Goal: Task Accomplishment & Management: Use online tool/utility

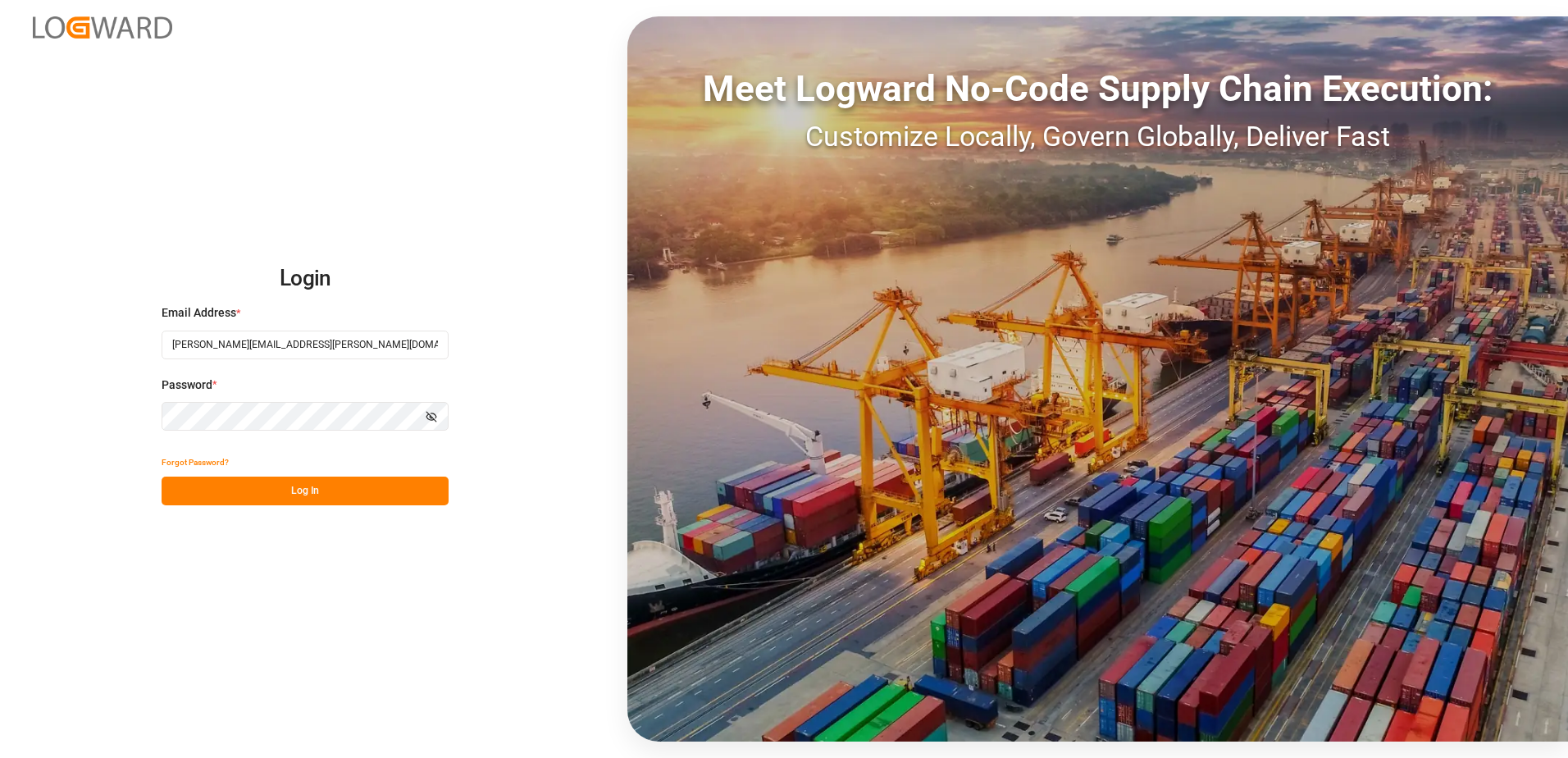
click at [347, 483] on button "Log In" at bounding box center [305, 491] width 287 height 29
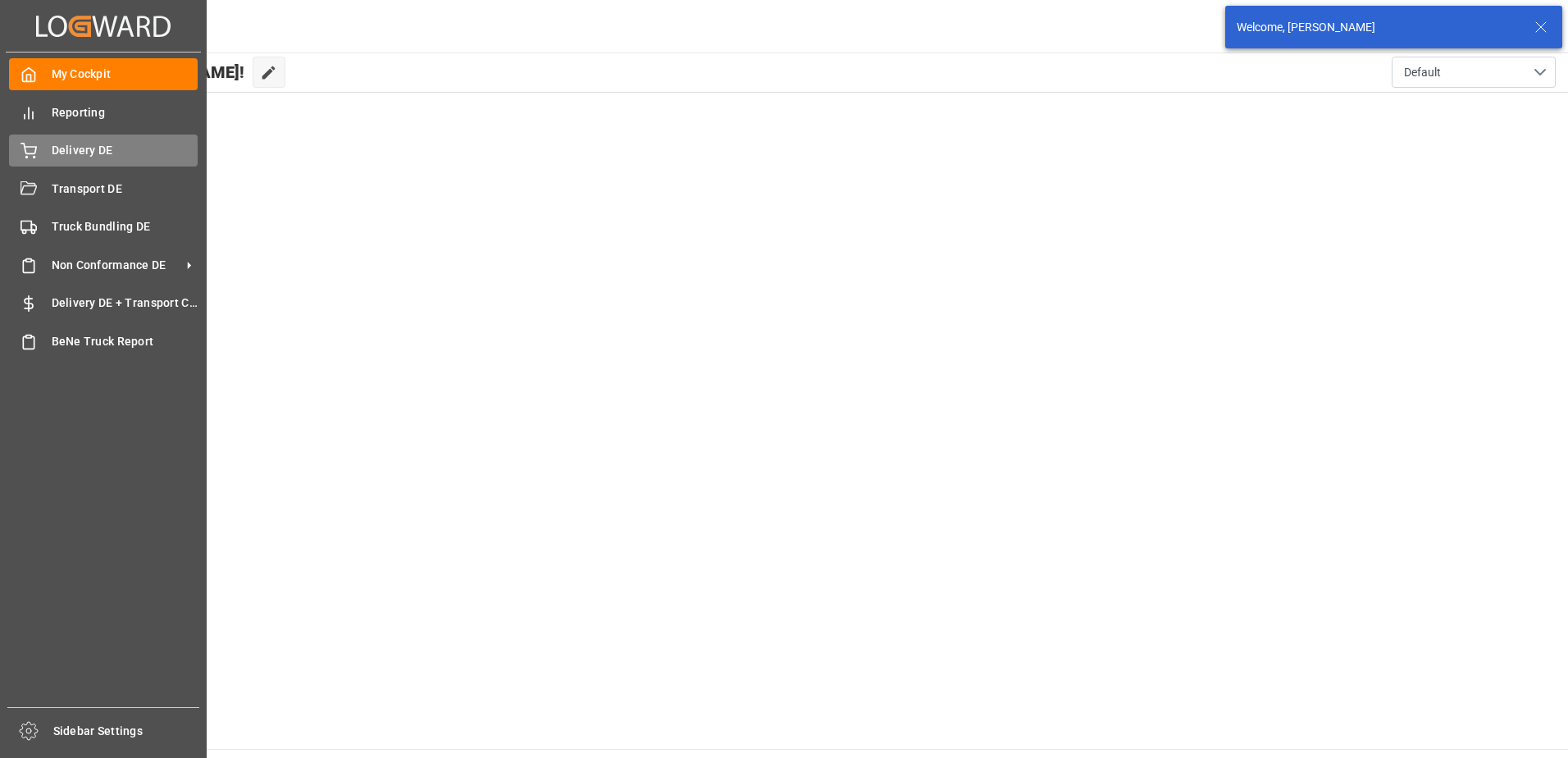
click at [78, 154] on span "Delivery DE" at bounding box center [125, 151] width 147 height 17
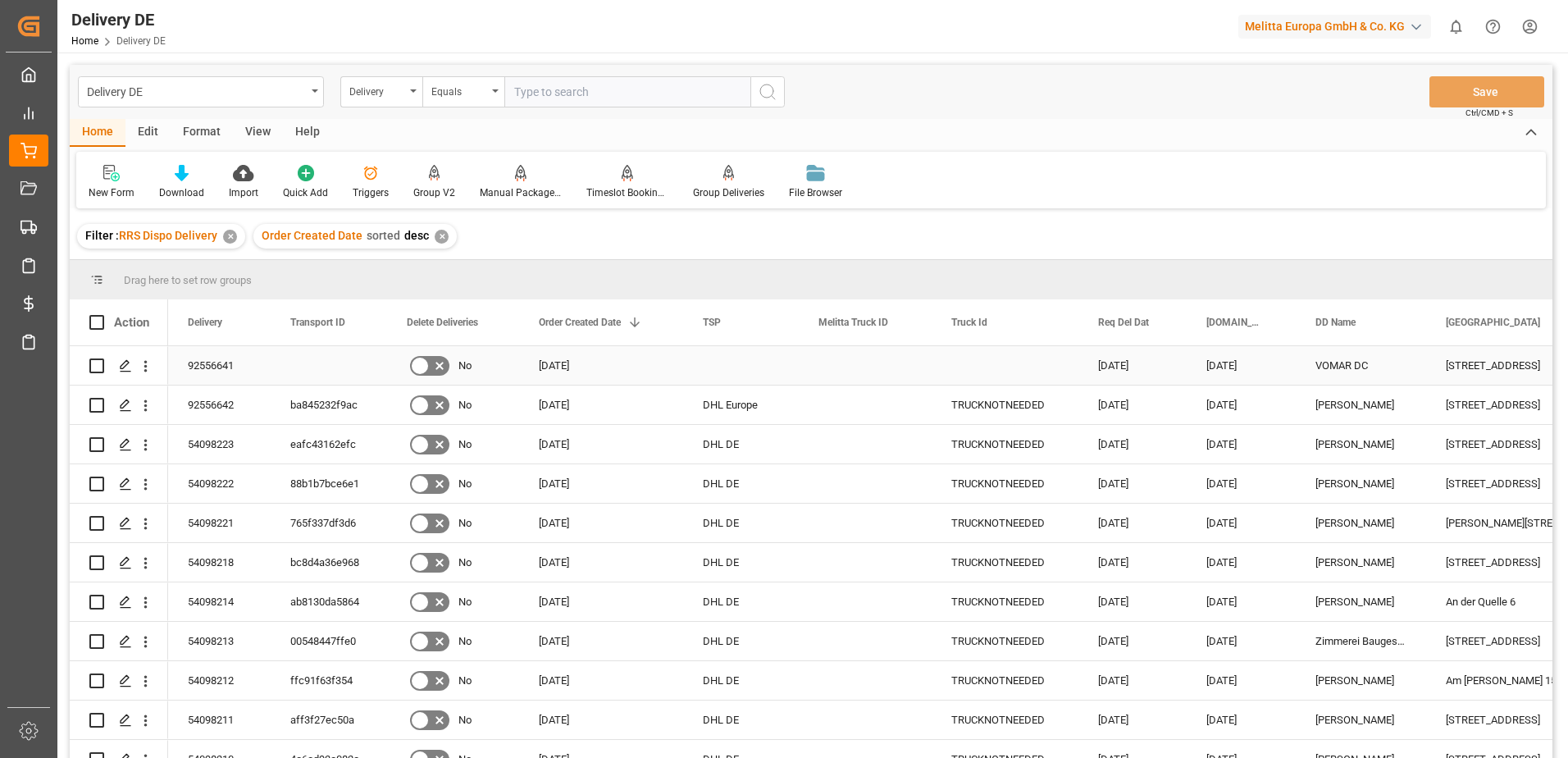
click at [95, 364] on input "Press Space to toggle row selection (unchecked)" at bounding box center [96, 365] width 15 height 15
checkbox input "true"
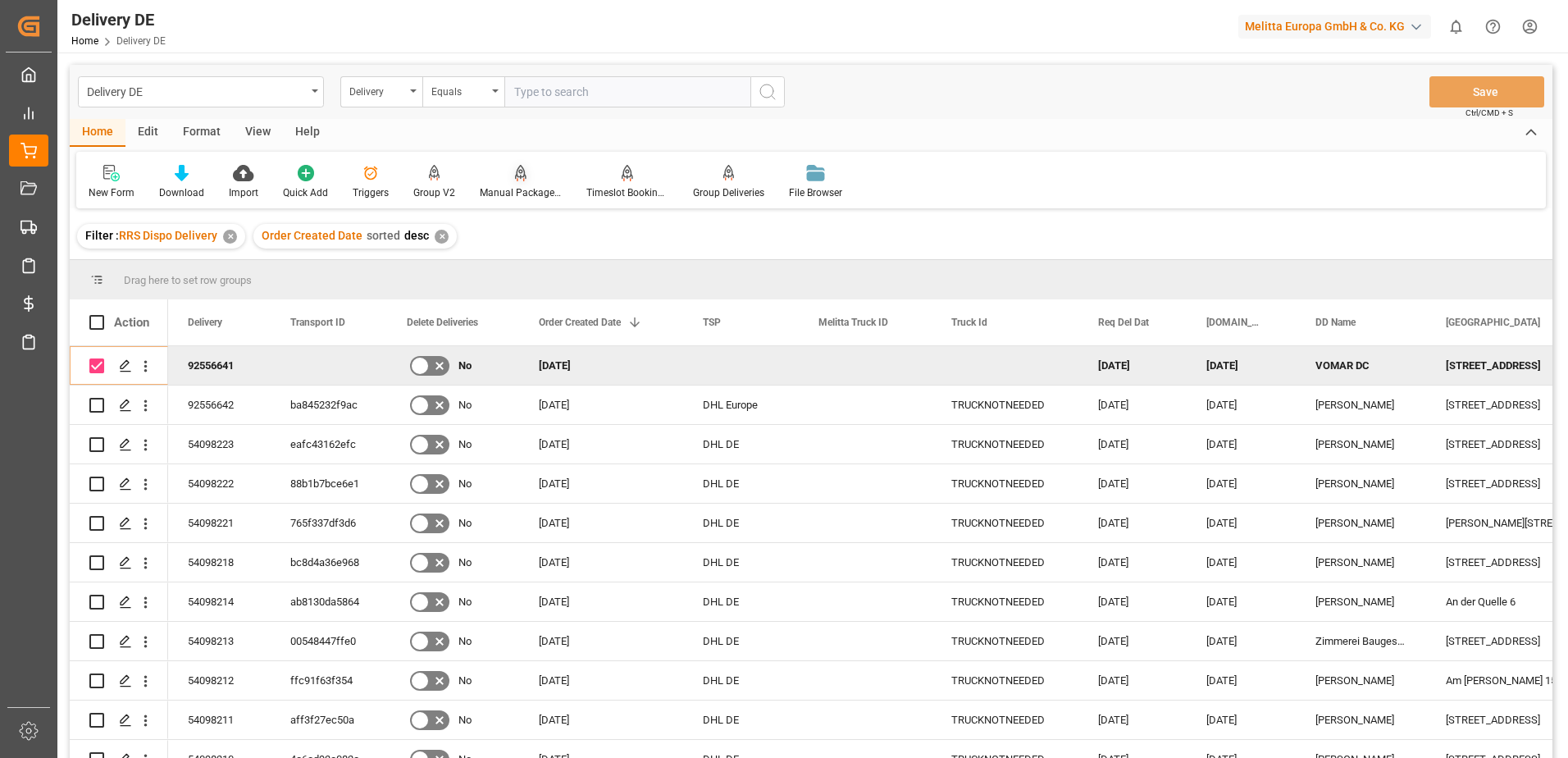
click at [502, 189] on div "Manual Package TypeDetermination" at bounding box center [520, 192] width 82 height 15
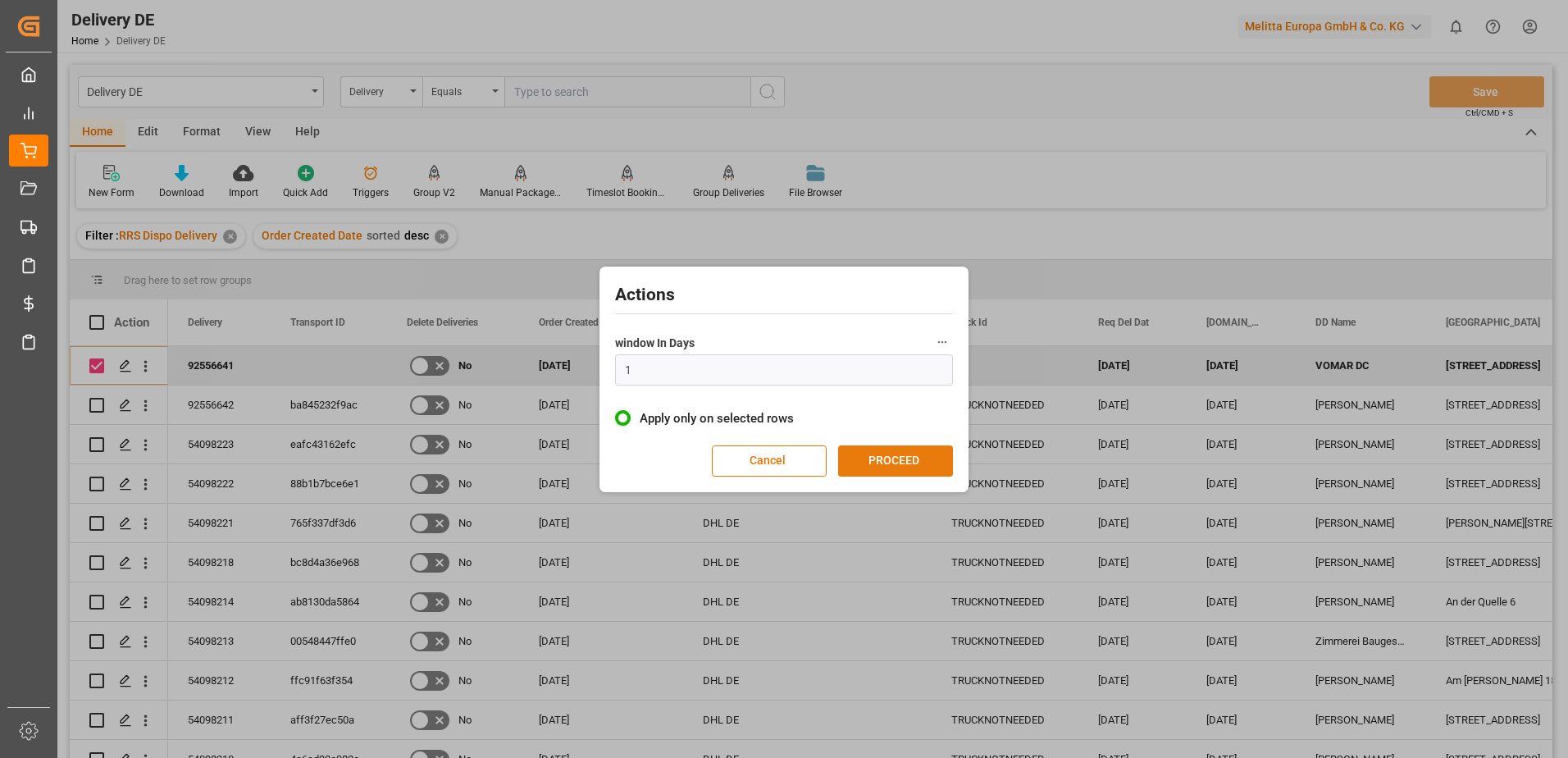
click at [857, 454] on button "PROCEED" at bounding box center [895, 461] width 115 height 31
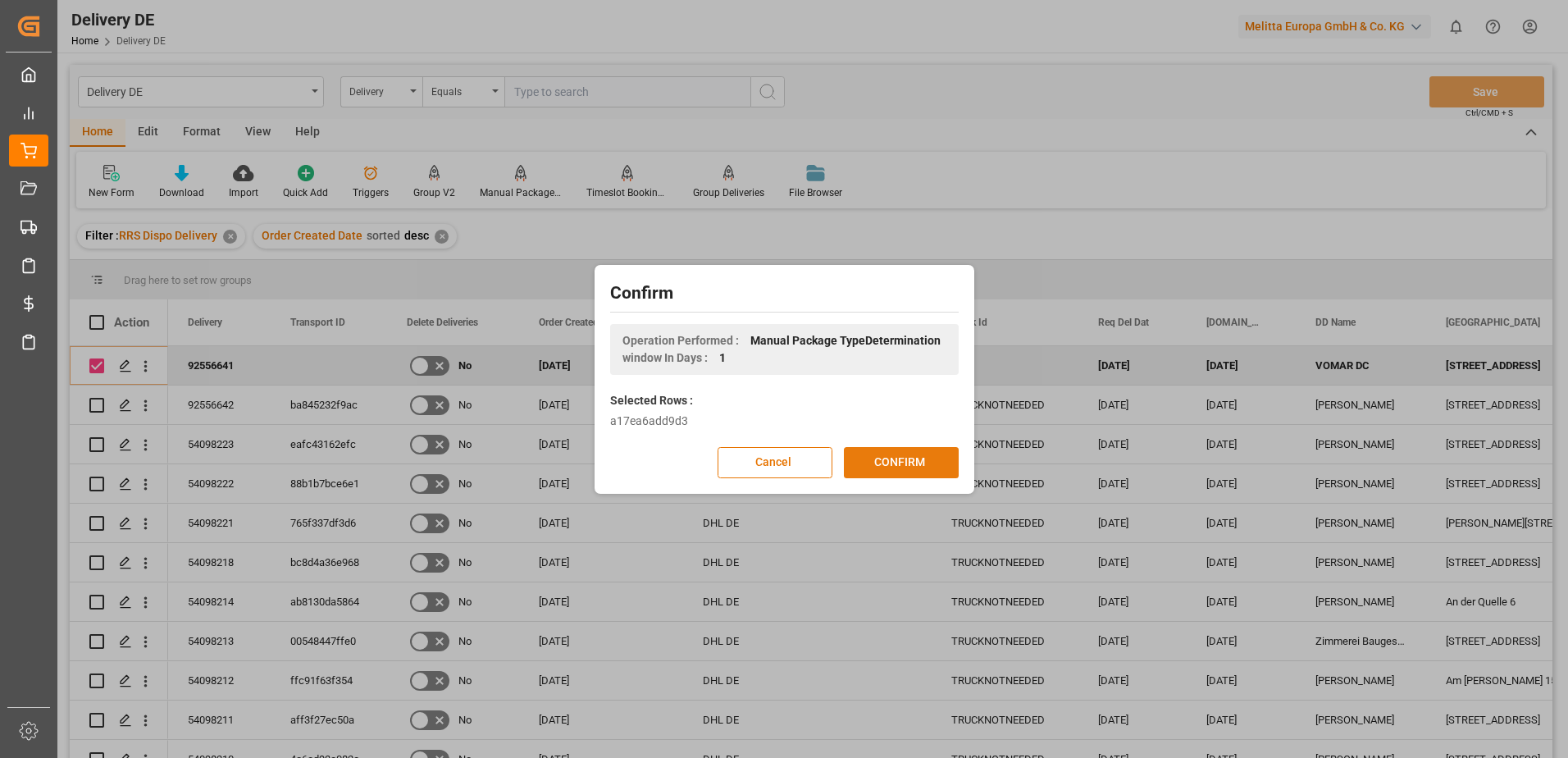
click at [864, 463] on button "CONFIRM" at bounding box center [901, 462] width 115 height 31
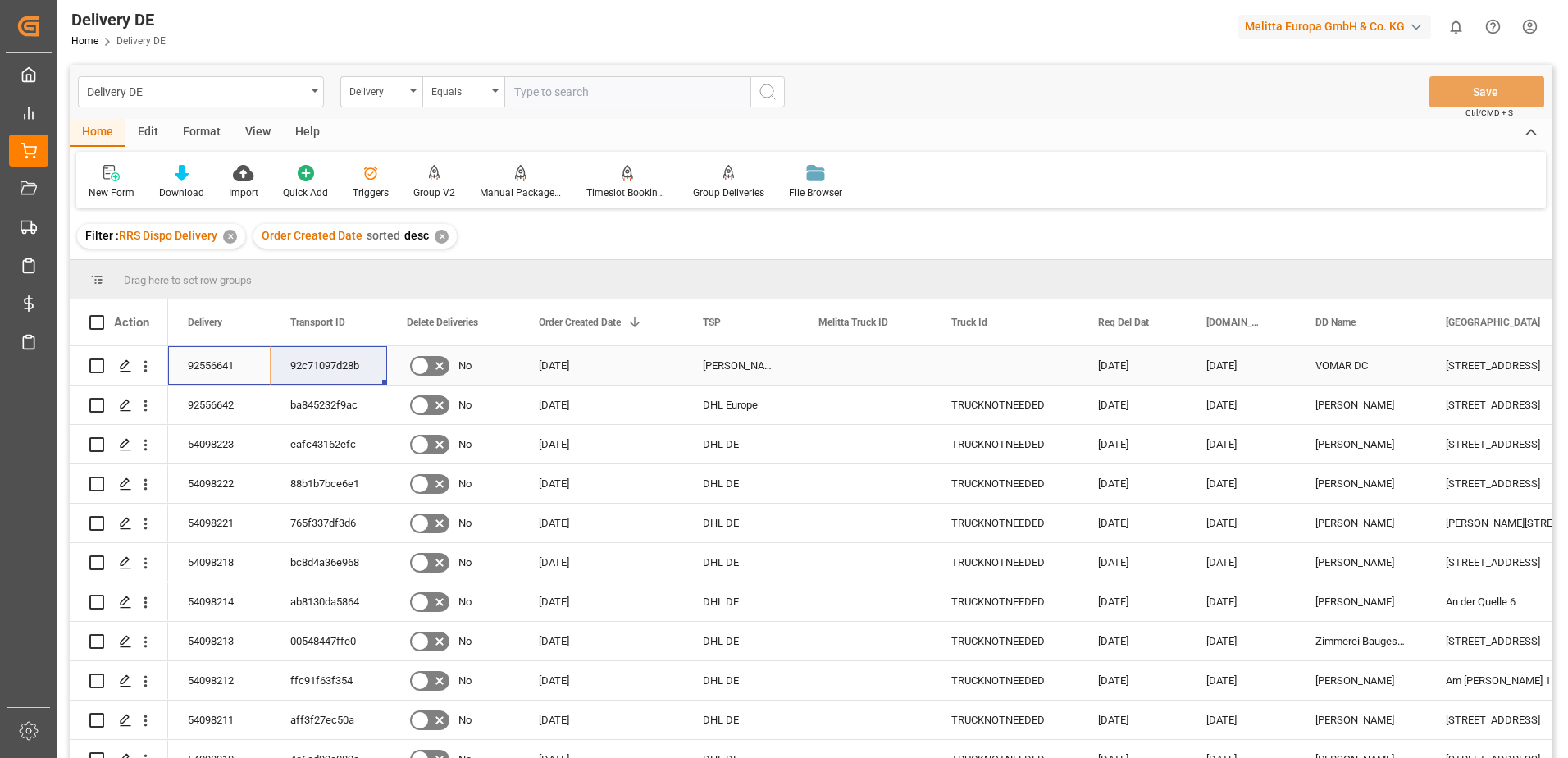
drag, startPoint x: 204, startPoint y: 365, endPoint x: 334, endPoint y: 365, distance: 130.0
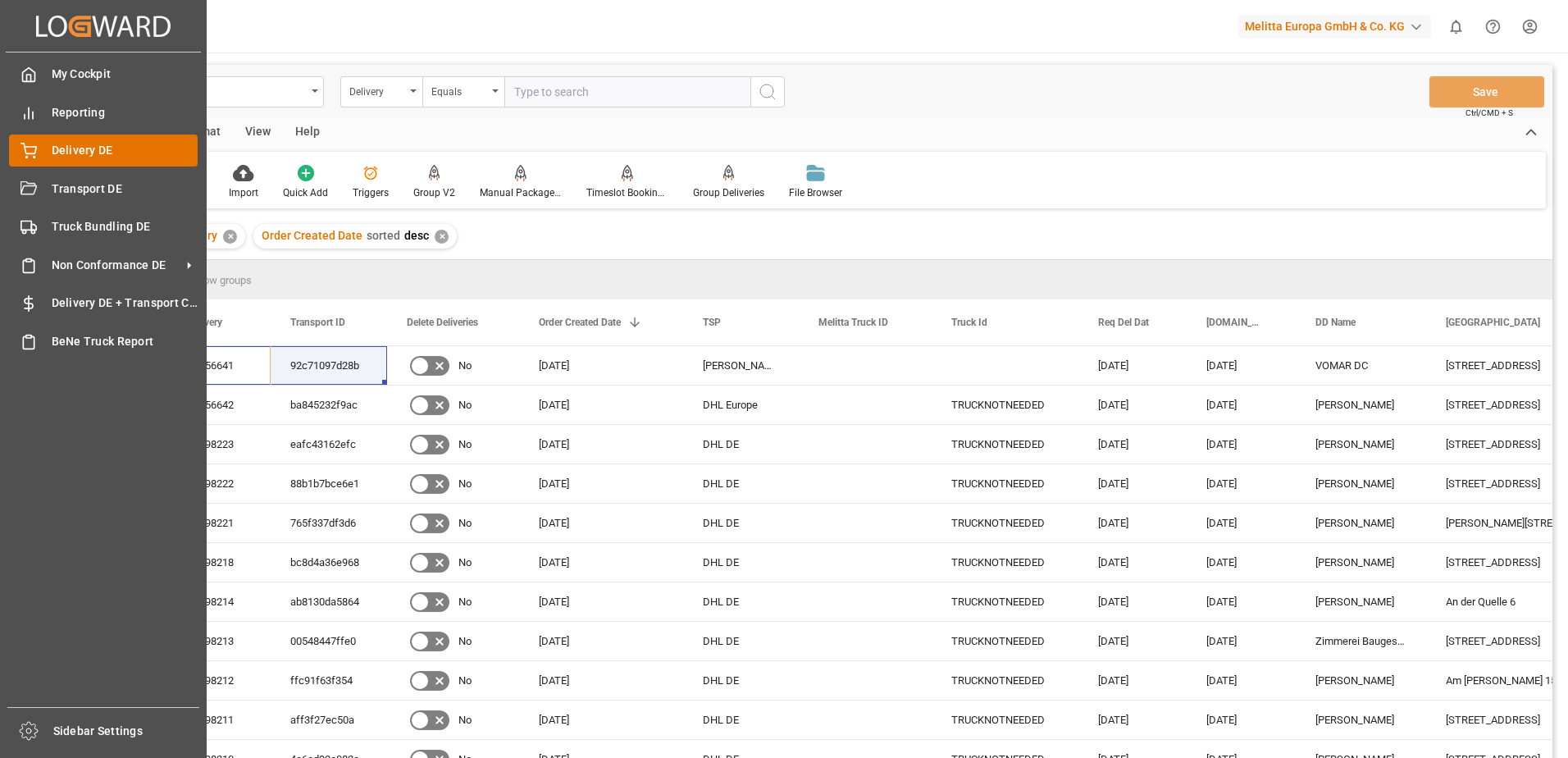
click at [24, 155] on icon at bounding box center [28, 151] width 16 height 16
click at [35, 145] on icon at bounding box center [28, 151] width 16 height 16
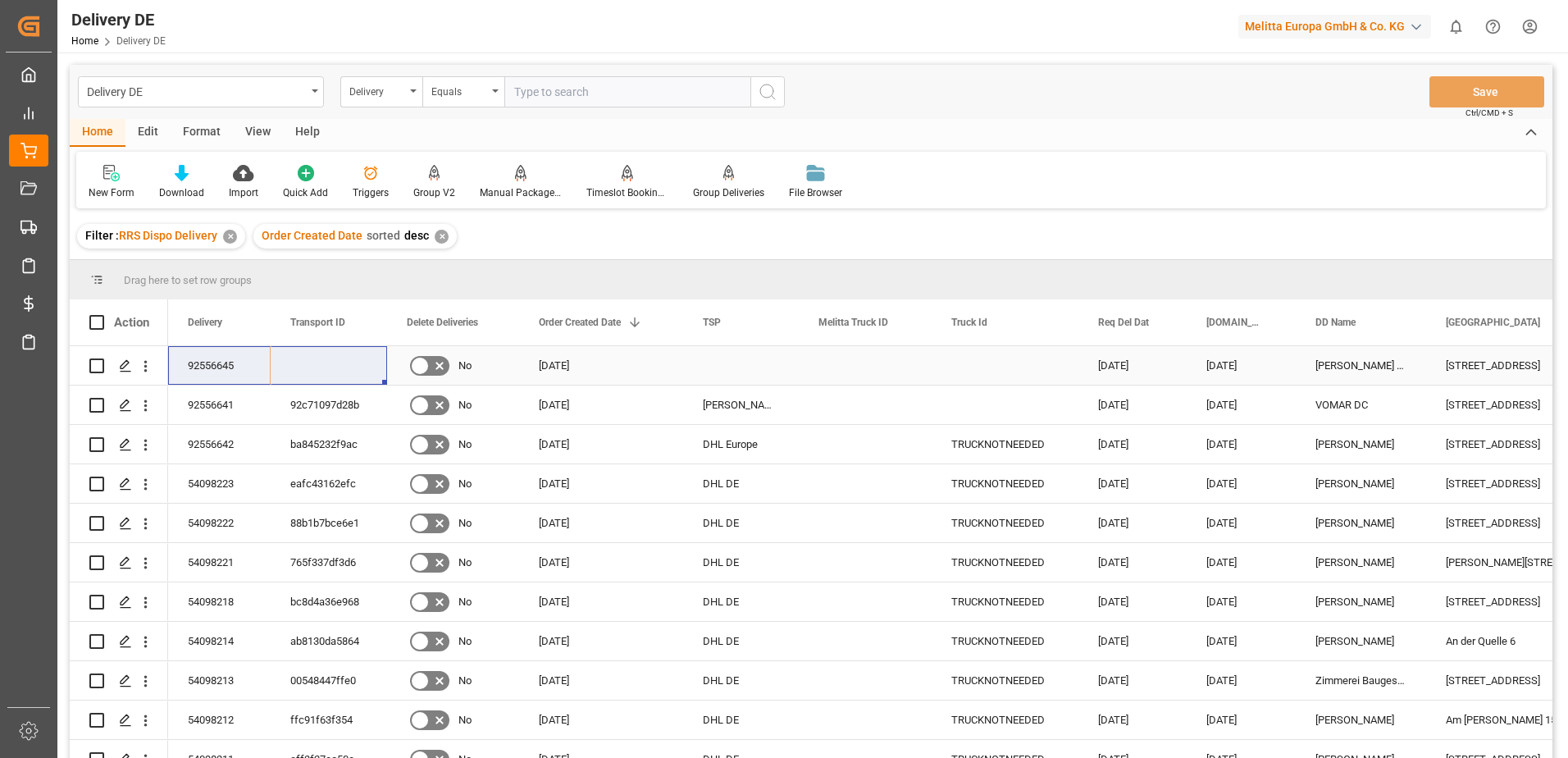
click at [95, 365] on input "Press Space to toggle row selection (unchecked)" at bounding box center [96, 365] width 15 height 15
checkbox input "true"
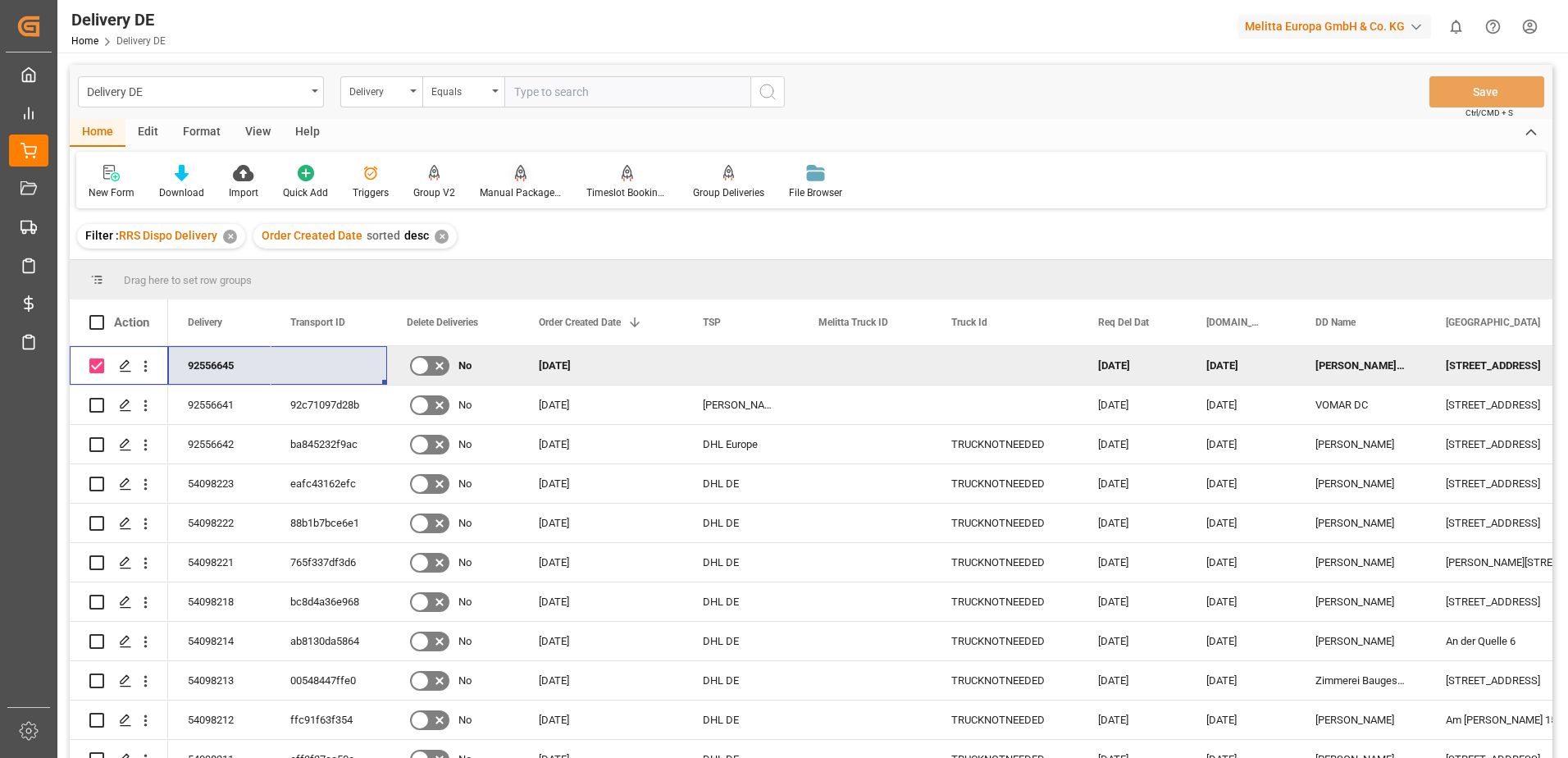
click at [495, 188] on div "Manual Package TypeDetermination" at bounding box center [520, 192] width 82 height 15
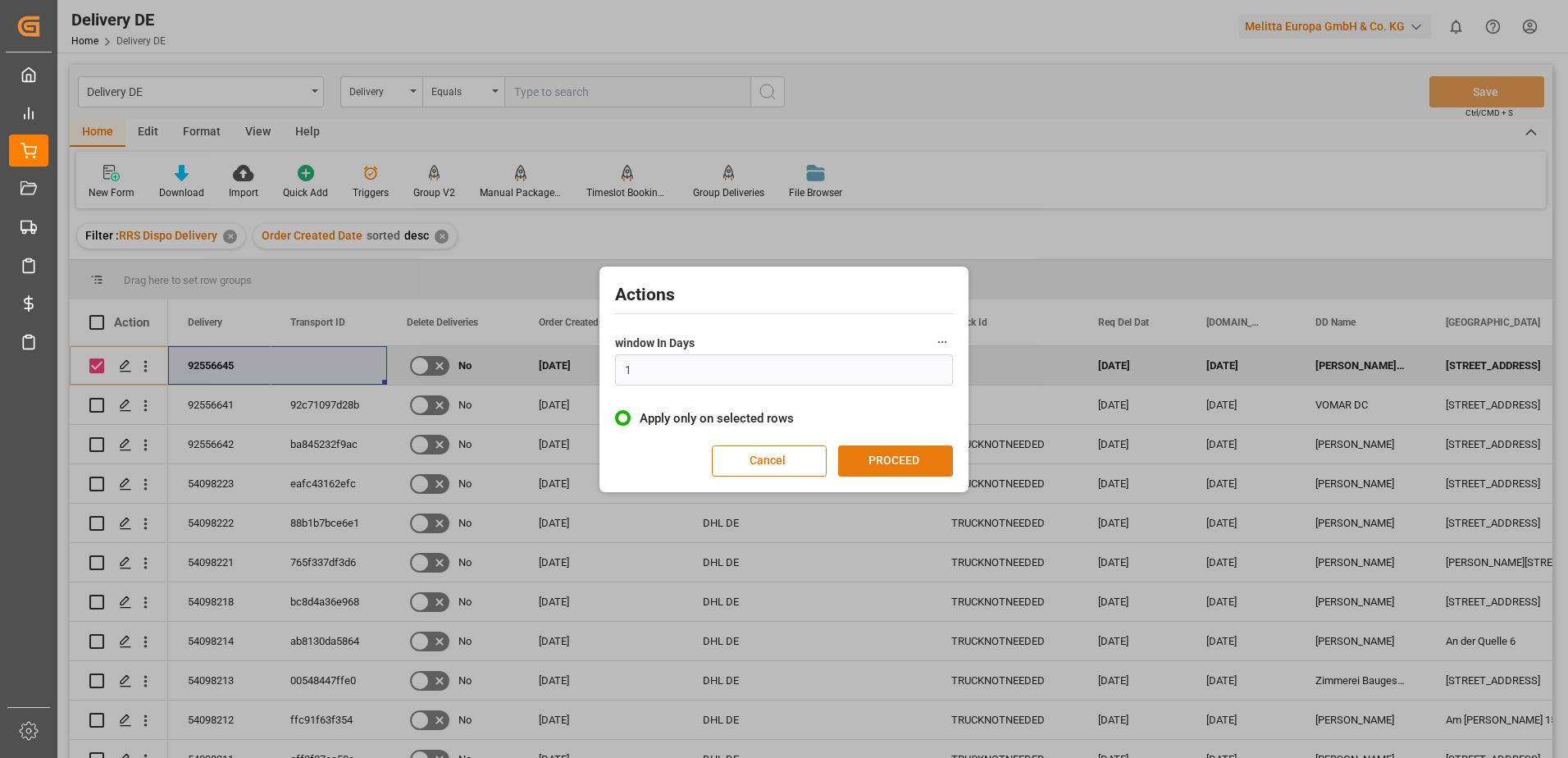
click at [913, 452] on button "PROCEED" at bounding box center [895, 461] width 115 height 31
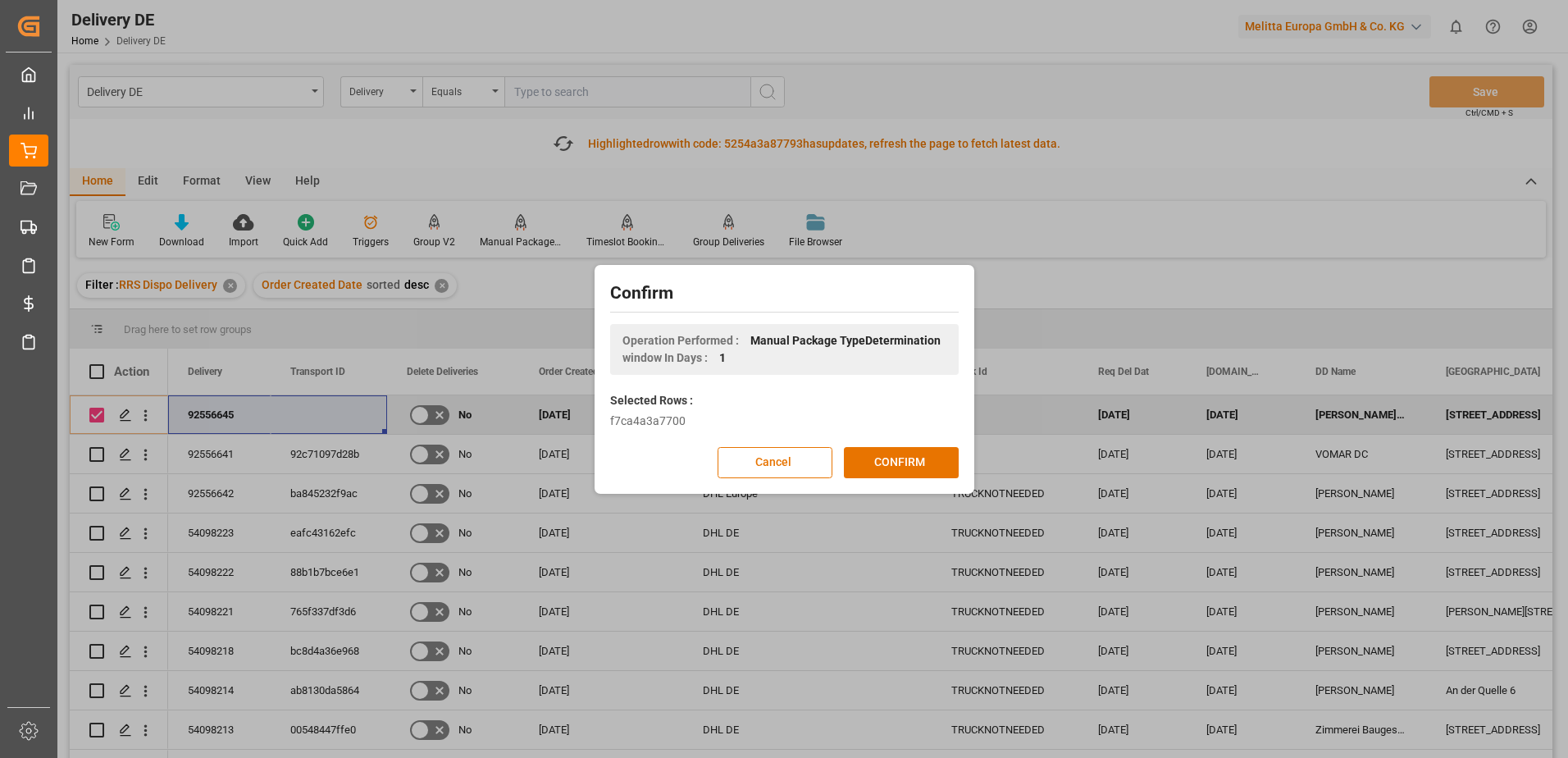
click at [913, 452] on button "CONFIRM" at bounding box center [901, 462] width 115 height 31
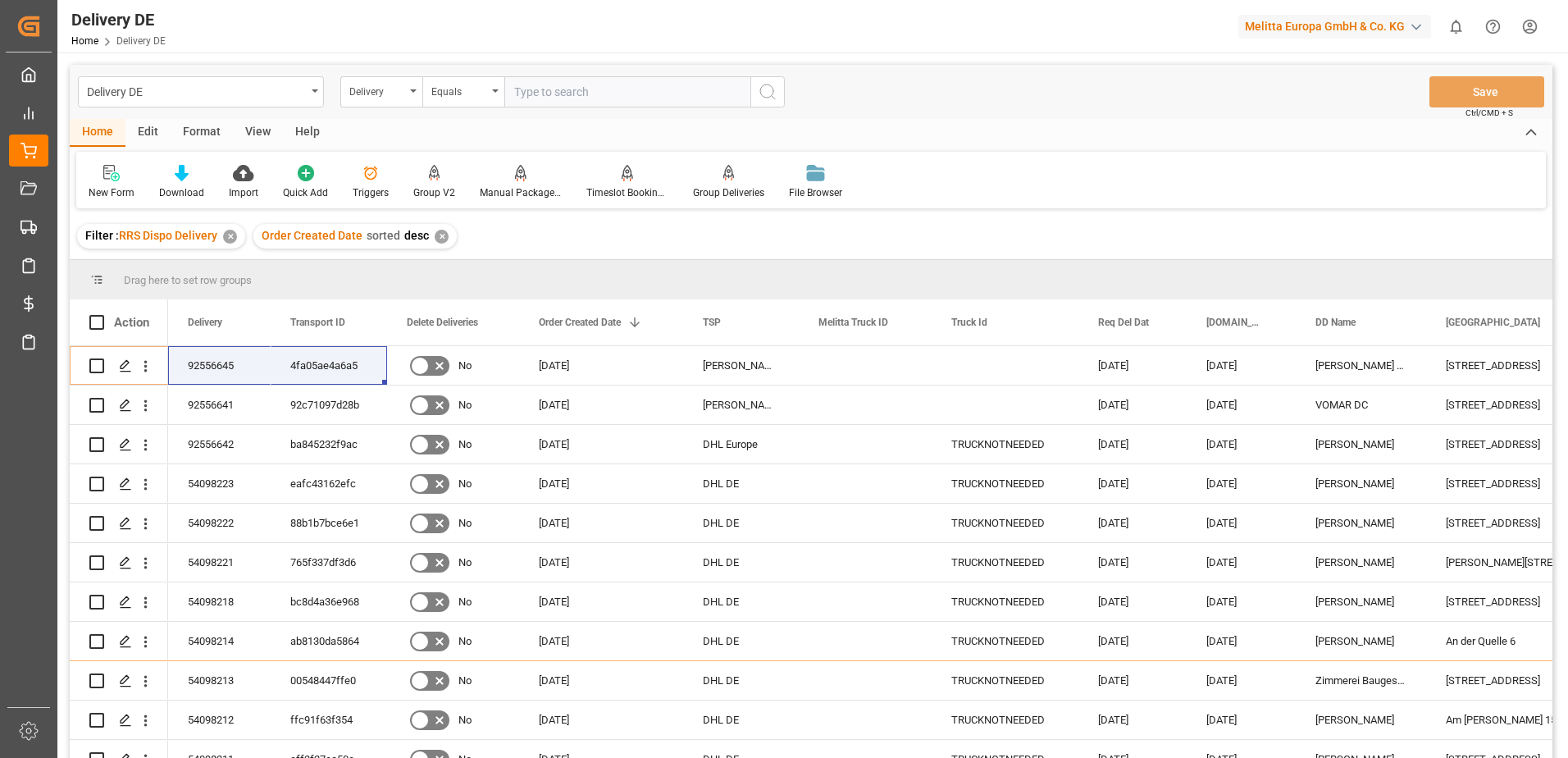
click at [1538, 28] on html "Created by potrace 1.15, written by [PERSON_NAME] [DATE]-[DATE] Created by potr…" at bounding box center [784, 379] width 1568 height 758
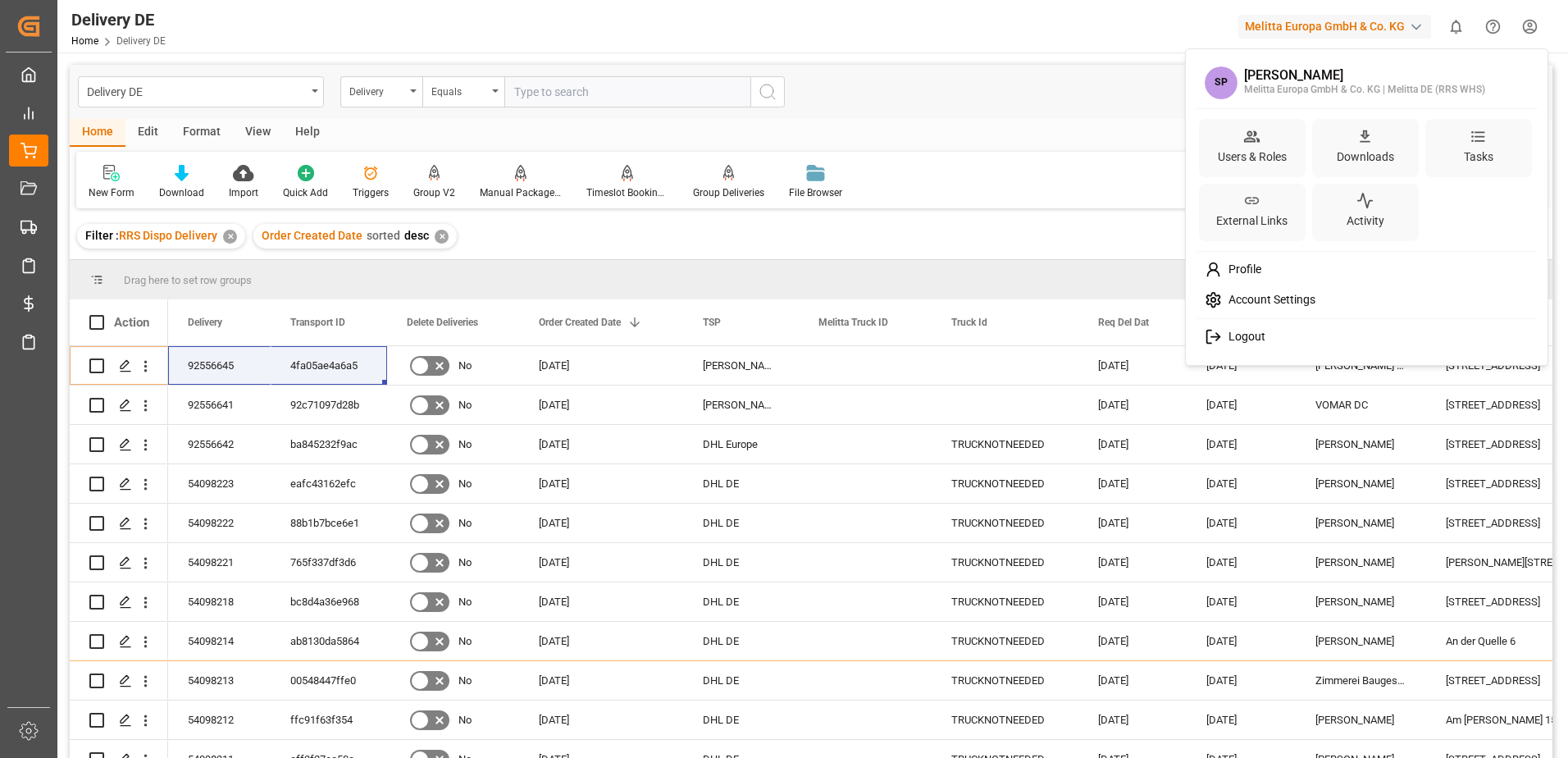
click at [1224, 332] on span "Logout" at bounding box center [1243, 336] width 44 height 15
